Goal: Task Accomplishment & Management: Use online tool/utility

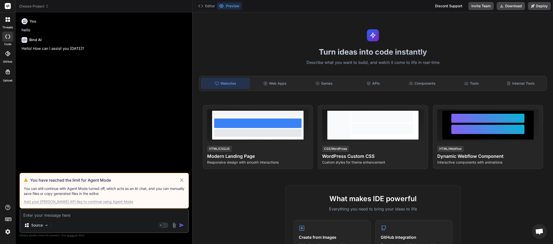
scroll to position [141, 0]
click at [183, 184] on div "You have reached the limit for Agent Mode You can still continue with Agent Mod…" at bounding box center [104, 191] width 169 height 36
click at [181, 179] on icon at bounding box center [182, 180] width 6 height 6
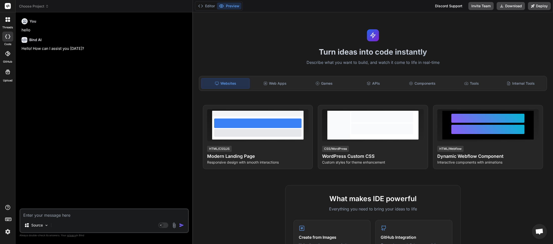
click at [48, 9] on span "Choose Project" at bounding box center [34, 6] width 30 height 5
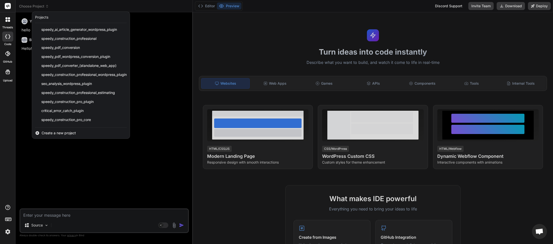
scroll to position [125, 0]
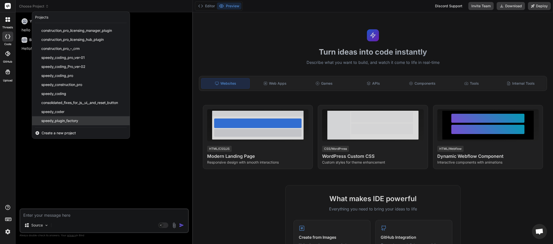
click at [79, 125] on div "speedy_plugin_factory" at bounding box center [81, 120] width 98 height 9
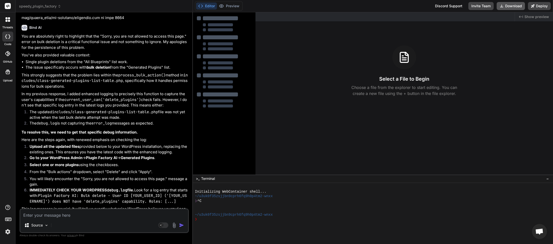
scroll to position [11731, 0]
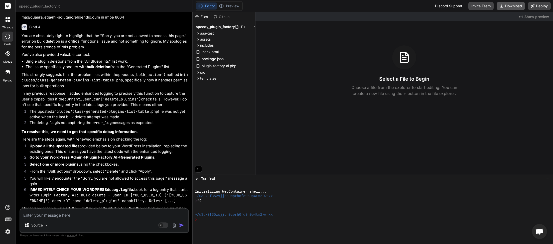
click at [511, 7] on button "Download" at bounding box center [511, 6] width 28 height 8
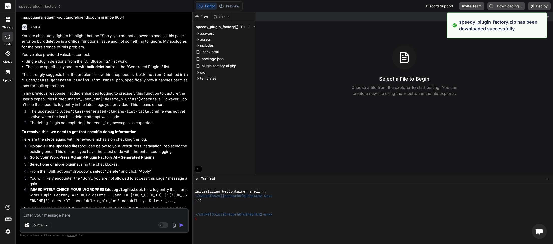
type textarea "x"
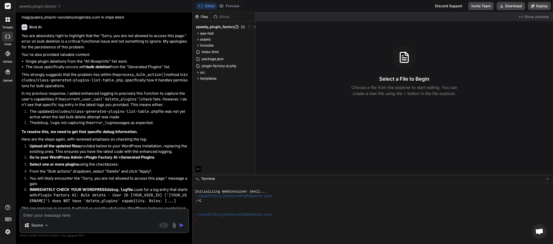
paste textarea "[[DATE] 19:59:02 UTC] Plugin Factory AI: Released process lock on shutdown. Loc…"
type textarea "[[DATE] 19:59:02 UTC] Plugin Factory AI: Released process lock on shutdown. Loc…"
type textarea "x"
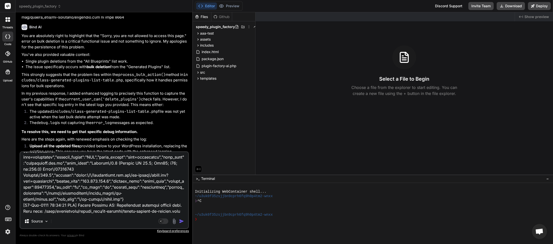
type textarea "[[DATE] 19:59:02 UTC] Plugin Factory AI: Released process lock on shutdown. Loc…"
click at [183, 222] on img "button" at bounding box center [181, 221] width 5 height 5
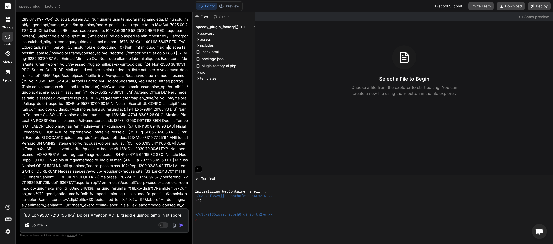
scroll to position [14463, 0]
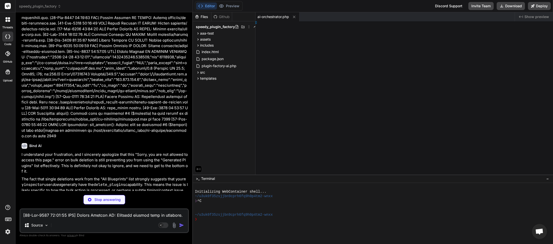
type textarea "x"
type textarea "ion); ?>"
type textarea "x"
type textarea "); ?>"
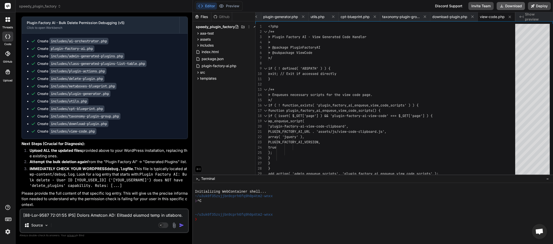
scroll to position [0, 323]
click at [509, 8] on button "Download" at bounding box center [511, 6] width 28 height 8
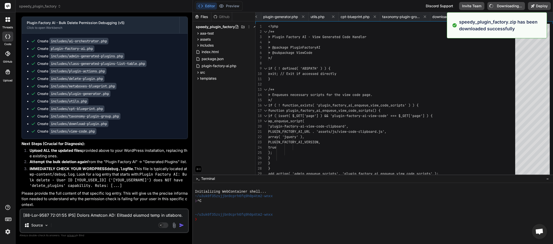
type textarea "x"
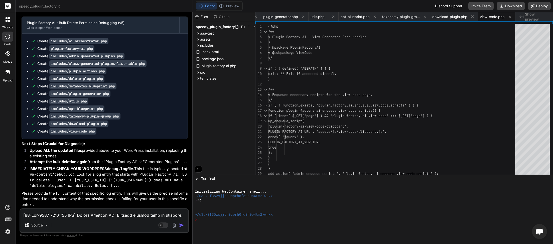
paste textarea "20:05:29 UTC] Plugin Factory AI: Released process lock on shutdown. Lock file: …"
type textarea "[[DATE] 20:05:29 UTC] Plugin Factory AI: Released process lock on shutdown. Loc…"
type textarea "x"
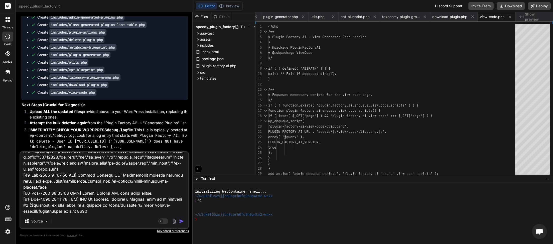
type textarea "[[DATE] 20:05:29 UTC] Plugin Factory AI: Released process lock on shutdown. Loc…"
click at [182, 223] on img "button" at bounding box center [181, 221] width 5 height 5
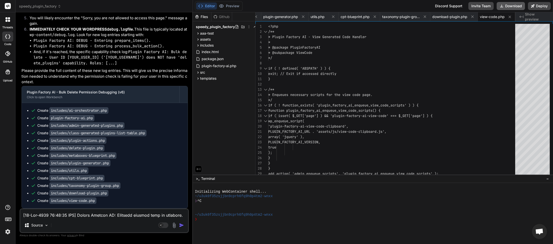
scroll to position [0, 323]
click at [512, 7] on button "Download" at bounding box center [511, 6] width 28 height 8
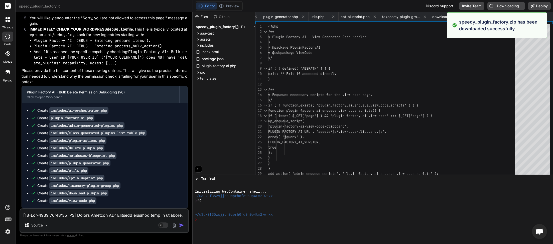
type textarea "x"
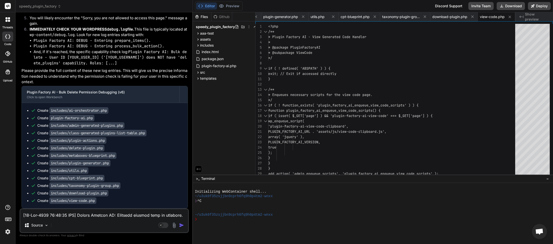
paste textarea "16:11 UTC] Plugin Factory AI: Released process lock on shutdown. Lock file: /ho…"
type textarea "[[DATE] 20:16:11 UTC] Plugin Factory AI: Released process lock on shutdown. Loc…"
type textarea "x"
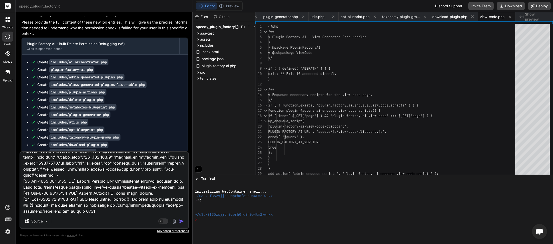
type textarea "[[DATE] 20:16:11 UTC] Plugin Factory AI: Released process lock on shutdown. Loc…"
click at [184, 221] on img "button" at bounding box center [181, 221] width 5 height 5
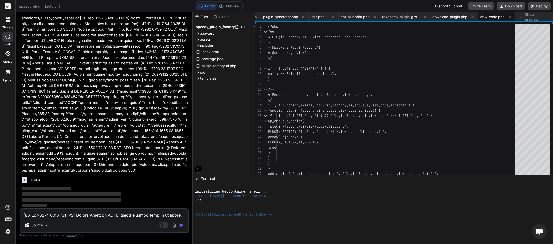
scroll to position [16876, 0]
click at [103, 215] on textarea at bounding box center [104, 213] width 168 height 9
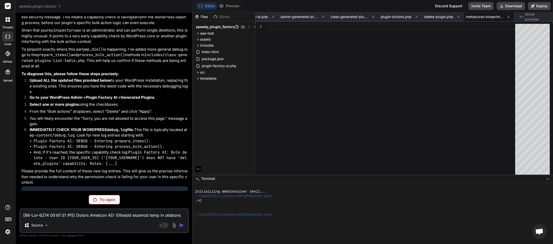
scroll to position [141, 0]
click at [101, 200] on p "Try again" at bounding box center [108, 199] width 16 height 5
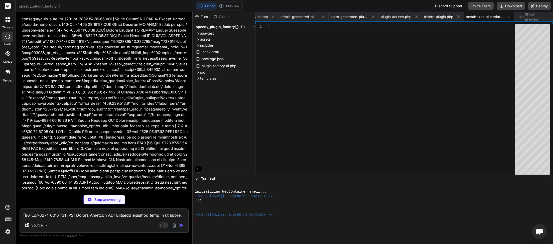
scroll to position [16894, 0]
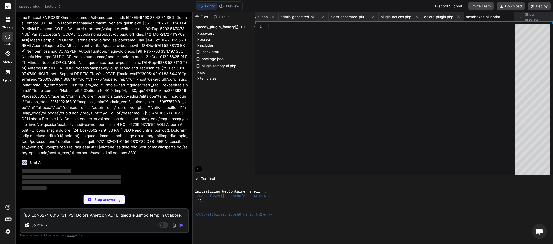
type textarea "x"
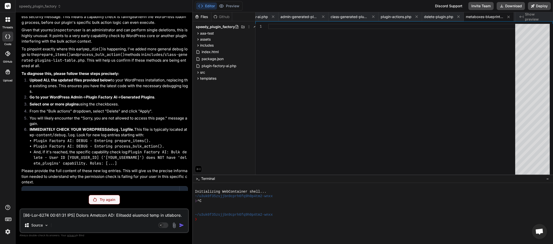
scroll to position [15672, 0]
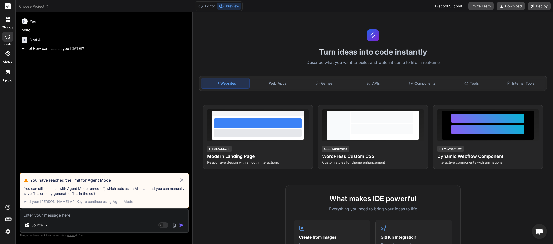
scroll to position [141, 0]
click at [48, 7] on icon at bounding box center [47, 7] width 4 height 4
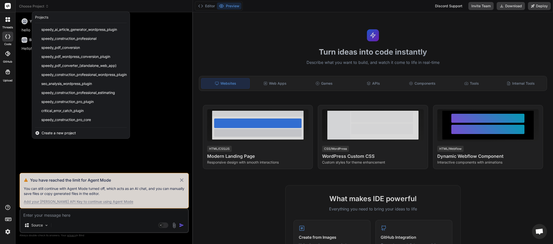
scroll to position [125, 0]
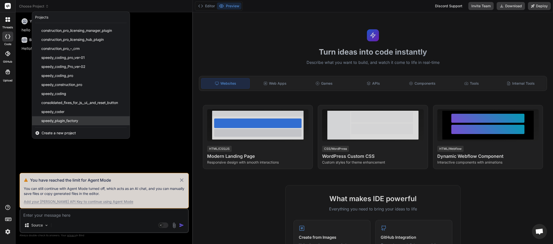
click at [65, 123] on div "speedy_plugin_factory" at bounding box center [81, 120] width 98 height 9
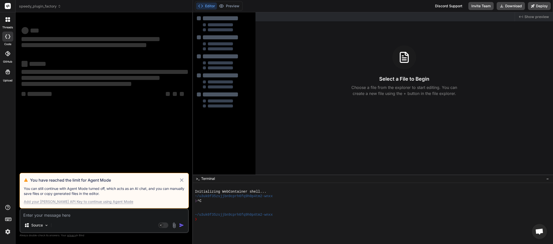
click at [182, 182] on icon at bounding box center [182, 180] width 6 height 6
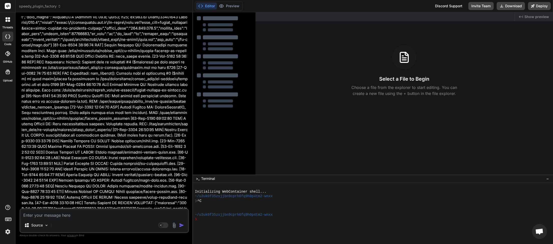
scroll to position [6352, 0]
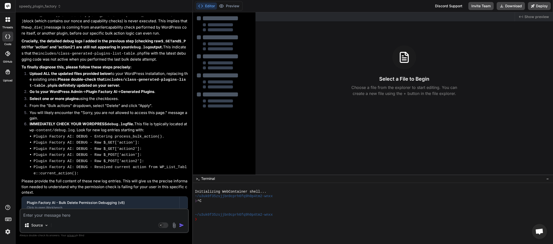
type textarea "x"
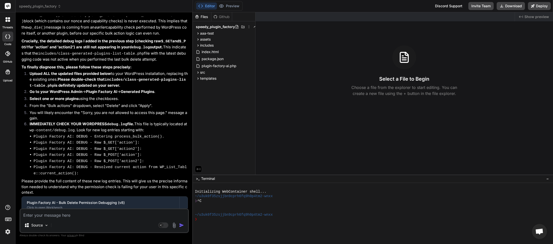
click at [81, 216] on textarea at bounding box center [104, 213] width 168 height 9
type textarea "i"
type textarea "x"
type textarea "is"
type textarea "x"
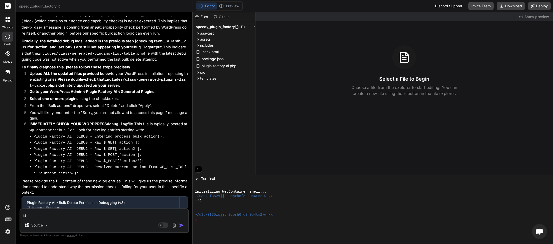
type textarea "is"
type textarea "x"
type textarea "is t"
type textarea "x"
type textarea "is th"
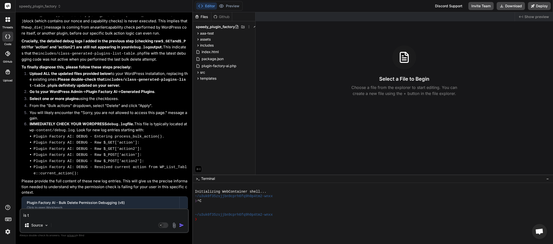
type textarea "x"
type textarea "is the"
type textarea "x"
type textarea "is the"
type textarea "x"
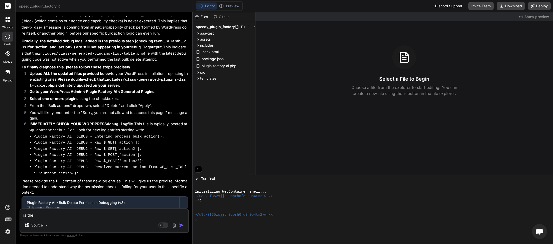
type textarea "is the p"
type textarea "x"
type textarea "is the pr"
type textarea "x"
type textarea "is the pro"
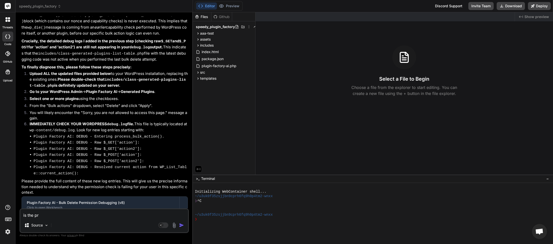
type textarea "x"
type textarea "is the prob"
type textarea "x"
type textarea "is the probl"
type textarea "x"
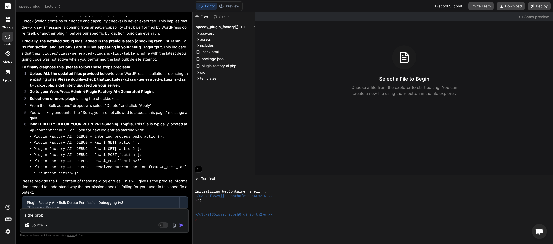
type textarea "is the proble"
type textarea "x"
type textarea "is the problem"
type textarea "x"
type textarea "is the problem"
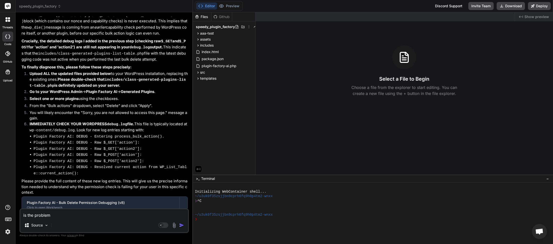
type textarea "x"
type textarea "is the problem b"
type textarea "x"
type textarea "is the problem be"
type textarea "x"
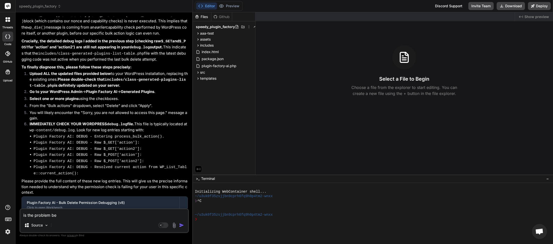
type textarea "is the problem bec"
type textarea "x"
type textarea "is the problem beca"
type textarea "x"
type textarea "is the problem becau"
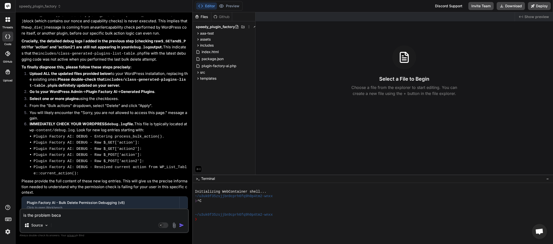
type textarea "x"
type textarea "is the problem becaus"
type textarea "x"
type textarea "is the problem because"
type textarea "x"
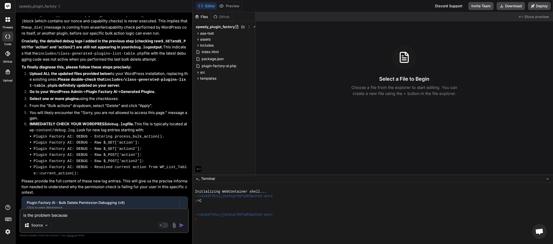
type textarea "is the problem because"
type textarea "x"
type textarea "is the problem because y"
type textarea "x"
type textarea "is the problem because yo"
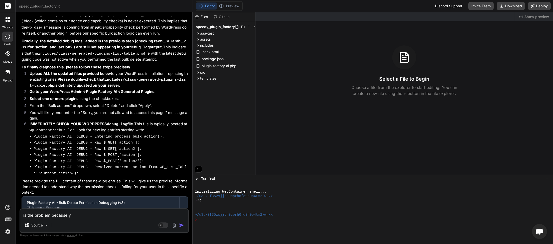
type textarea "x"
type textarea "is the problem because yop"
type textarea "x"
type textarea "is the problem because yopu"
type textarea "x"
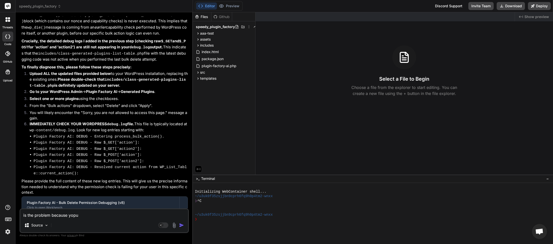
type textarea "is the problem because yop"
type textarea "x"
type textarea "is the problem because yo"
type textarea "x"
type textarea "is the problem because you"
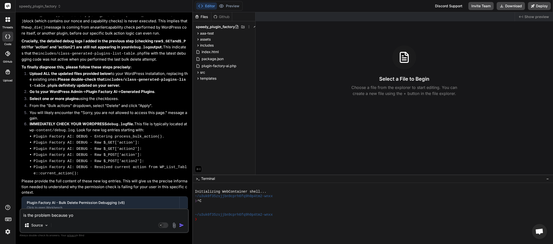
type textarea "x"
type textarea "is the problem because your"
type textarea "x"
type textarea "is the problem because your"
type textarea "x"
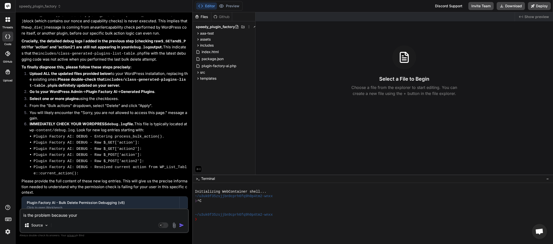
type textarea "is the problem because your d"
type textarea "x"
type textarea "is the problem because your de"
type textarea "x"
type textarea "is the problem because your del"
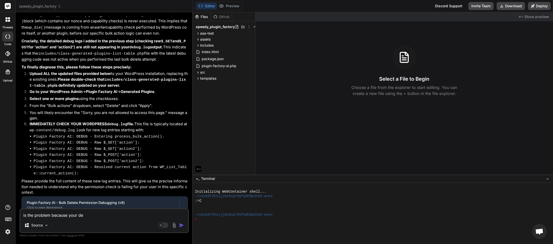
type textarea "x"
type textarea "is the problem because your dele"
type textarea "x"
type textarea "is the problem because your delet"
type textarea "x"
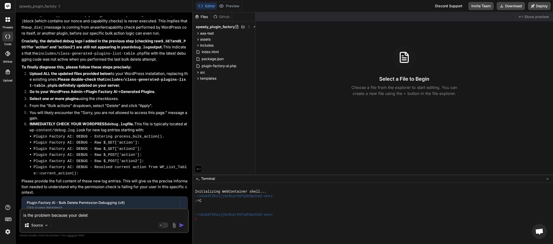
type textarea "is the problem because your deleti"
type textarea "x"
type textarea "is the problem because your deletin"
type textarea "x"
type textarea "is the problem because your deleting"
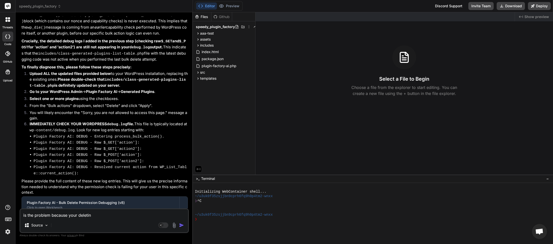
type textarea "x"
type textarea "is the problem because your deleting"
type textarea "x"
type textarea "is the problem because your deleting e"
type textarea "x"
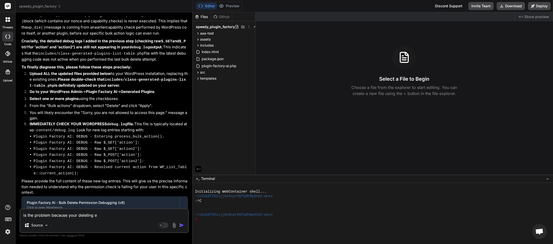
type textarea "is the problem because your deleting ea"
type textarea "x"
type textarea "is the problem because your deleting eac"
type textarea "x"
type textarea "is the problem because your deleting each"
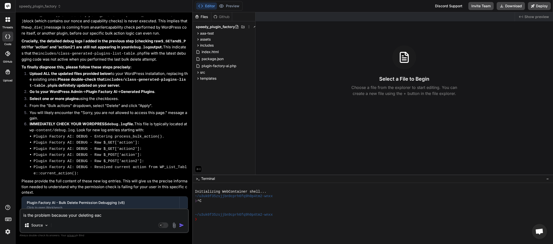
type textarea "x"
type textarea "is the problem because your deleting each"
type textarea "x"
type textarea "is the problem because your deleting each f"
type textarea "x"
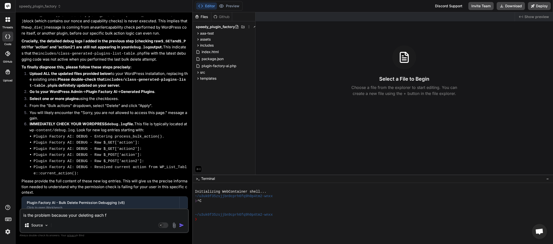
type textarea "is the problem because your deleting each fi"
type textarea "x"
type textarea "is the problem because your deleting each fil"
type textarea "x"
type textarea "is the problem because your deleting each file"
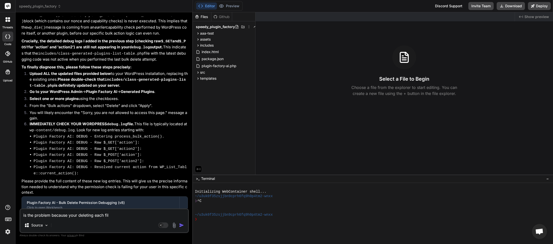
type textarea "x"
type textarea "is the problem because your deleting each file"
type textarea "x"
type textarea "is the problem because your deleting each file i"
type textarea "x"
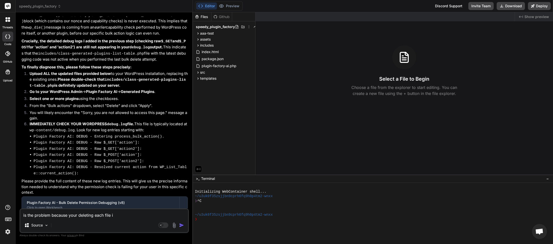
type textarea "is the problem because your deleting each file in"
type textarea "x"
type textarea "is the problem because your deleting each file ins"
type textarea "x"
type textarea "is the problem because your deleting each file inst"
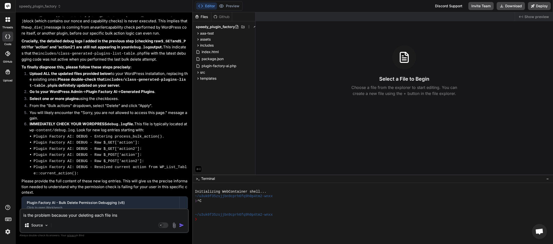
type textarea "x"
type textarea "is the problem because your deleting each file inste"
type textarea "x"
type textarea "is the problem because your deleting each file instea"
type textarea "x"
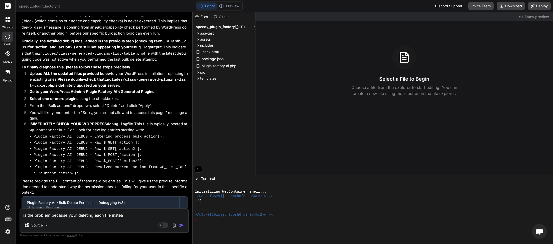
type textarea "is the problem because your deleting each file instead"
type textarea "x"
type textarea "is the problem because your deleting each file instead"
type textarea "x"
type textarea "is the problem because your deleting each file instead o"
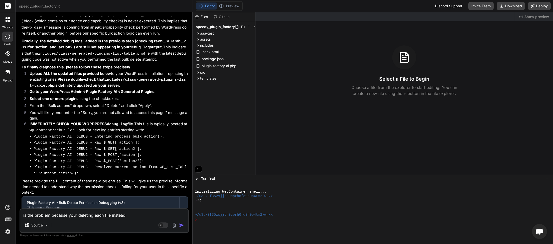
type textarea "x"
type textarea "is the problem because your deleting each file instead of"
type textarea "x"
type textarea "is the problem because your deleting each file instead of"
type textarea "x"
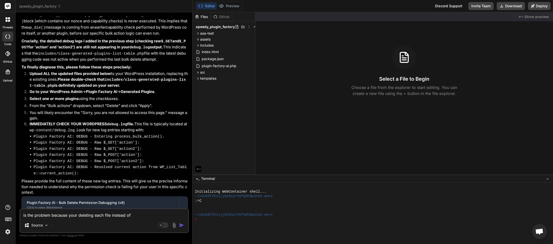
type textarea "is the problem because your deleting each file instead of j"
type textarea "x"
type textarea "is the problem because your deleting each file instead of ju"
type textarea "x"
type textarea "is the problem because your deleting each file instead of jus"
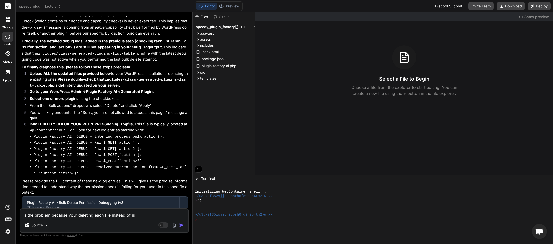
type textarea "x"
type textarea "is the problem because your deleting each file instead of just"
type textarea "x"
type textarea "is the problem because your deleting each file instead of just"
type textarea "x"
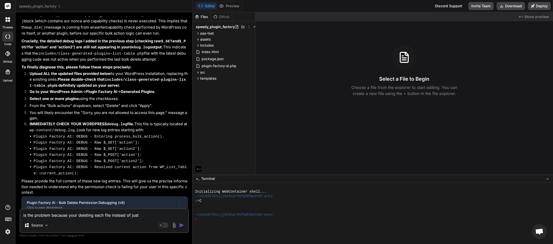
type textarea "is the problem because your deleting each file instead of just r"
type textarea "x"
type textarea "is the problem because your deleting each file instead of just re"
type textarea "x"
type textarea "is the problem because your deleting each file instead of just rem"
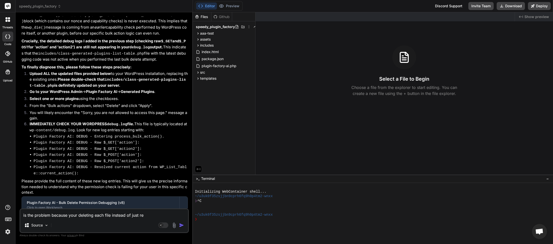
type textarea "x"
type textarea "is the problem because your deleting each file instead of just remo"
type textarea "x"
type textarea "is the problem because your deleting each file instead of just remov"
type textarea "x"
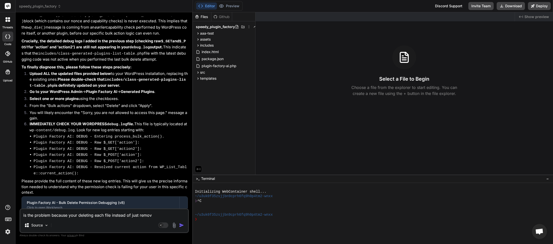
type textarea "is the problem because your deleting each file instead of just removi"
type textarea "x"
type textarea "is the problem because your deleting each file instead of just removin"
type textarea "x"
type textarea "is the problem because your deleting each file instead of just removing"
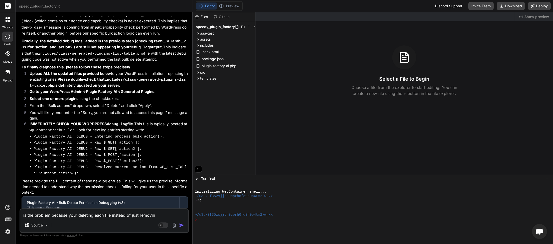
type textarea "x"
type textarea "is the problem because your deleting each file instead of just removing"
type textarea "x"
type textarea "is the problem because your deleting each file instead of just removing t"
type textarea "x"
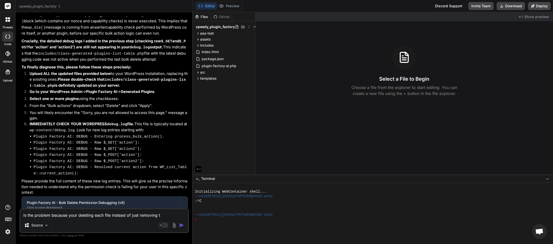
type textarea "is the problem because your deleting each file instead of just removing th"
type textarea "x"
type textarea "is the problem because your deleting each file instead of just removing the"
type textarea "x"
type textarea "is the problem because your deleting each file instead of just removing the"
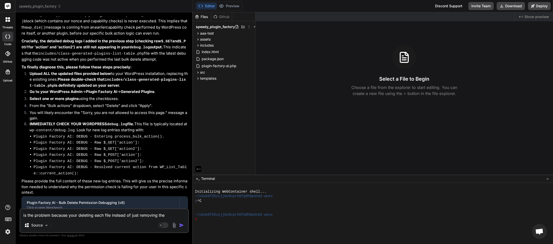
type textarea "x"
type textarea "is the problem because your deleting each file instead of just removing the w"
type textarea "x"
type textarea "is the problem because your deleting each file instead of just removing the wh"
type textarea "x"
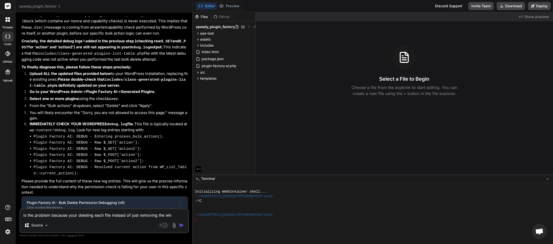
type textarea "is the problem because your deleting each file instead of just removing the who"
type textarea "x"
type textarea "is the problem because your deleting each file instead of just removing the whol"
type textarea "x"
type textarea "is the problem because your deleting each file instead of just removing the who…"
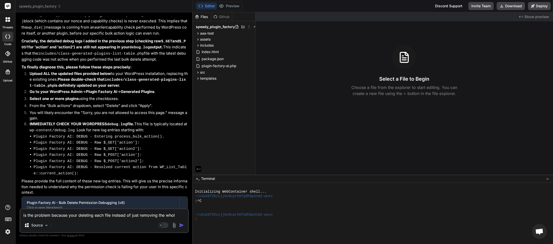
type textarea "x"
type textarea "is the problem because your deleting each file instead of just removing the who…"
type textarea "x"
type textarea "is the problem because your deleting each file instead of just removing the who…"
type textarea "x"
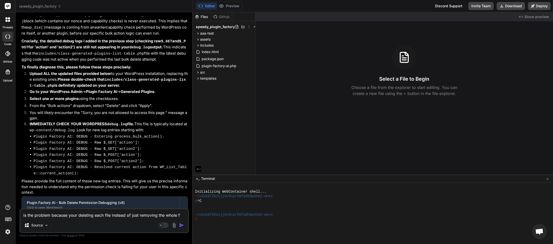
type textarea "is the problem because your deleting each file instead of just removing the who…"
type textarea "x"
type textarea "is the problem because your deleting each file instead of just removing the who…"
type textarea "x"
type textarea "is the problem because your deleting each file instead of just removing the who…"
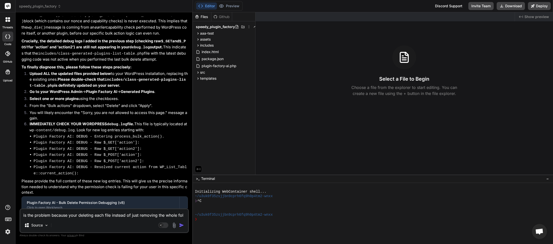
type textarea "x"
type textarea "is the problem because your deleting each file instead of just removing the who…"
type textarea "x"
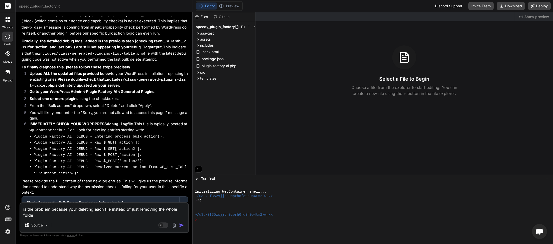
type textarea "is the problem because your deleting each file instead of just removing the who…"
type textarea "x"
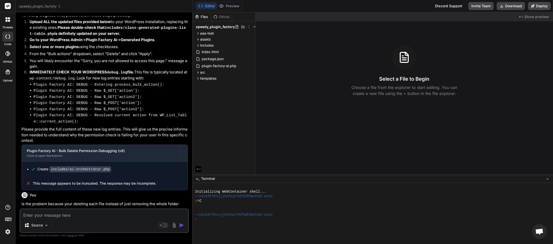
scroll to position [6404, 0]
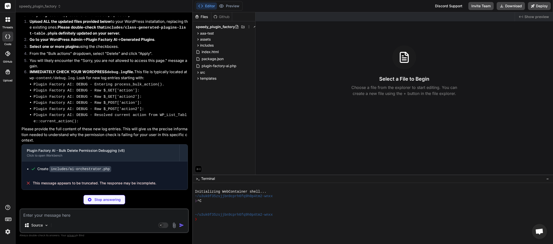
type textarea "x"
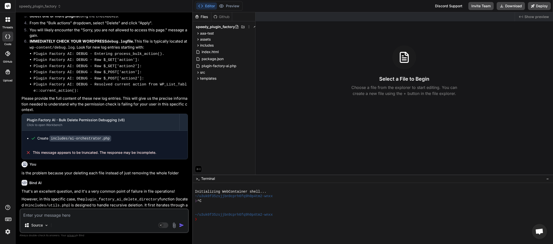
scroll to position [6545, 0]
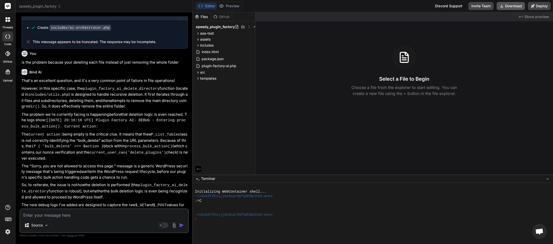
click at [510, 7] on button "Download" at bounding box center [511, 6] width 28 height 8
click at [60, 218] on textarea at bounding box center [104, 213] width 168 height 9
type textarea "s"
type textarea "x"
type textarea "so"
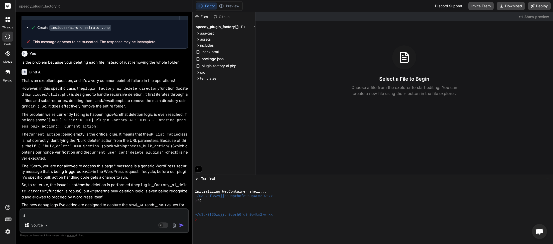
type textarea "x"
type textarea "som"
type textarea "x"
type textarea "some"
type textarea "x"
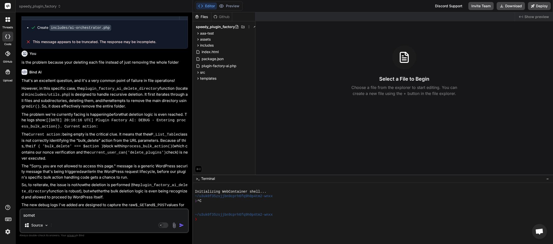
type textarea "someth"
type textarea "x"
type textarea "somethi"
type textarea "x"
type textarea "somethin"
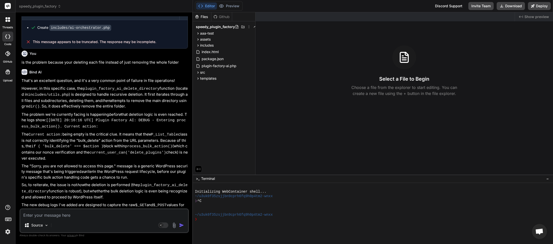
paste textarea "Sorry, you are not allowed to access this page."
click at [119, 214] on textarea "Sorry, you are not allowed to access this page." at bounding box center [104, 213] width 168 height 9
paste textarea "[22-Sep-2025 20:37:08 UTC] Plugin Factory AI: Released process lock on shutdown…"
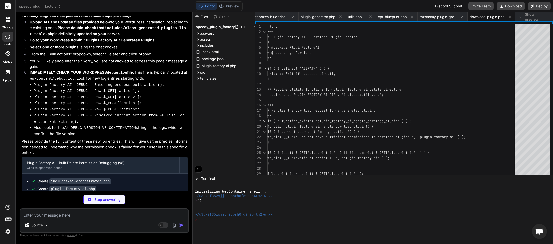
scroll to position [7635, 0]
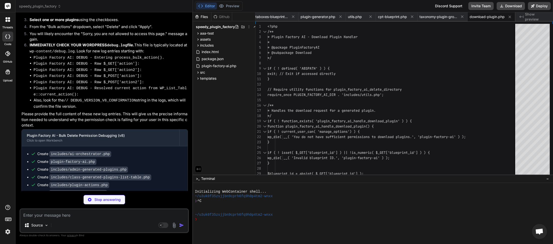
click at [76, 216] on textarea at bounding box center [104, 213] width 168 height 9
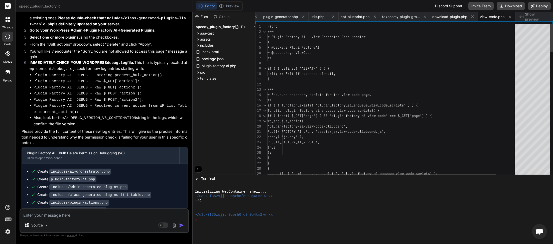
scroll to position [0, 323]
click at [515, 4] on button "Download" at bounding box center [511, 6] width 28 height 8
paste textarea "Sorry, you are not allowed to access this page."
click at [117, 216] on textarea "Sorry, you are not allowed to access this page." at bounding box center [104, 213] width 168 height 9
paste textarea "[22-Sep-2025 20:40:38 UTC] Plugin Factory AI: Released process lock on shutdown…"
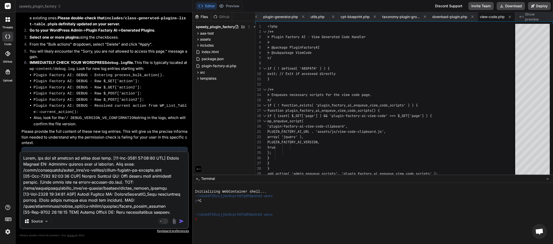
scroll to position [957, 0]
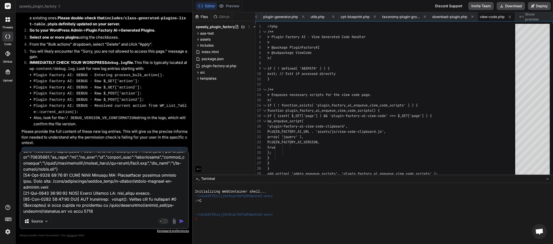
click at [182, 221] on img "button" at bounding box center [181, 221] width 5 height 5
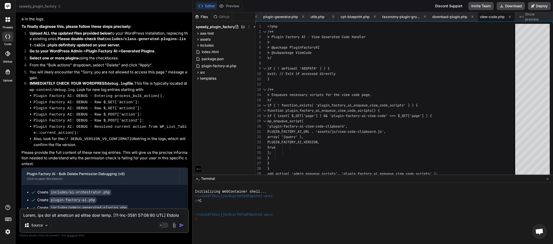
scroll to position [0, 323]
click at [514, 6] on button "Download" at bounding box center [511, 6] width 28 height 8
click at [513, 5] on button "Download" at bounding box center [511, 6] width 28 height 8
